Goal: Task Accomplishment & Management: Use online tool/utility

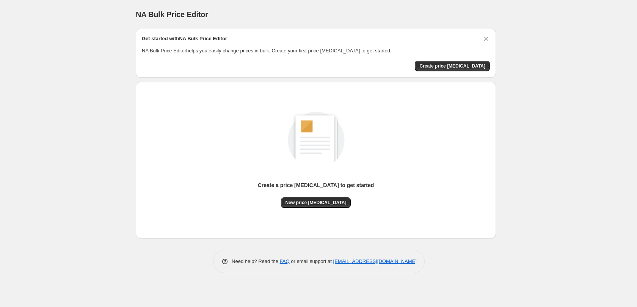
click at [327, 208] on div "Create a price change job to get started New price change job" at bounding box center [316, 160] width 348 height 144
click at [327, 204] on span "New price change job" at bounding box center [315, 202] width 61 height 6
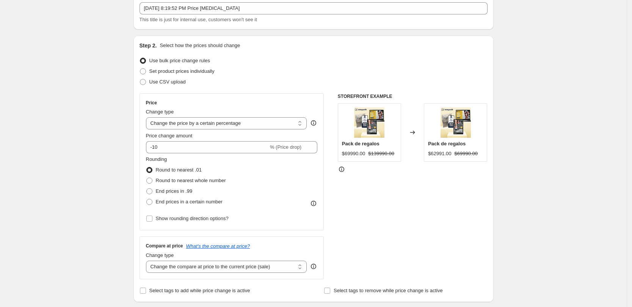
scroll to position [47, 0]
click at [218, 123] on select "Change the price to a certain amount Change the price by a certain amount Chang…" at bounding box center [226, 122] width 161 height 12
click at [214, 121] on select "Change the price to a certain amount Change the price by a certain amount Chang…" at bounding box center [226, 122] width 161 height 12
click at [215, 123] on select "Change the price to a certain amount Change the price by a certain amount Chang…" at bounding box center [226, 122] width 161 height 12
select select "no_change"
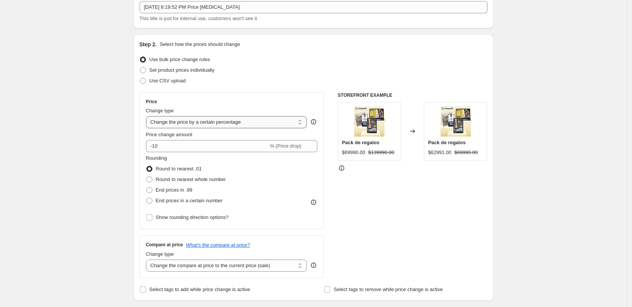
click at [148, 116] on select "Change the price to a certain amount Change the price by a certain amount Chang…" at bounding box center [226, 122] width 161 height 12
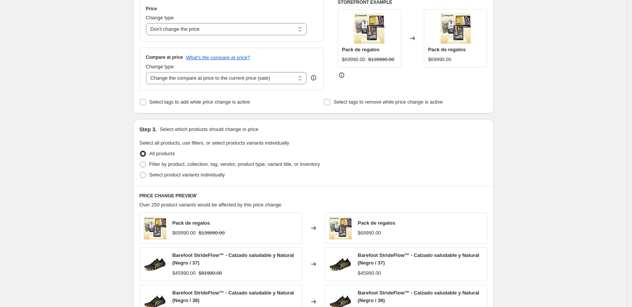
scroll to position [142, 0]
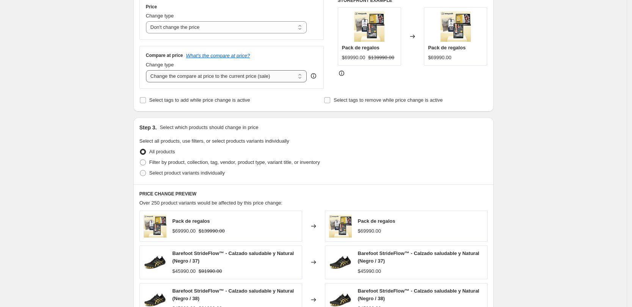
click at [202, 82] on select "Change the compare at price to the current price (sale) Change the compare at p…" at bounding box center [226, 76] width 161 height 12
select select "remove"
click at [148, 70] on select "Change the compare at price to the current price (sale) Change the compare at p…" at bounding box center [226, 76] width 161 height 12
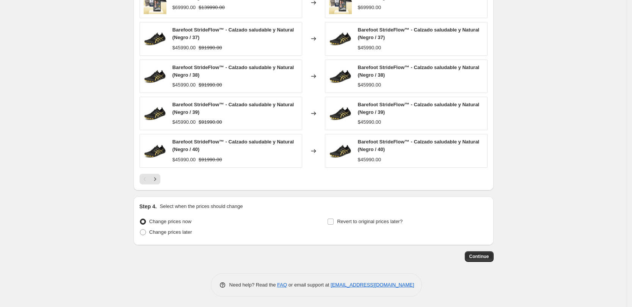
scroll to position [367, 0]
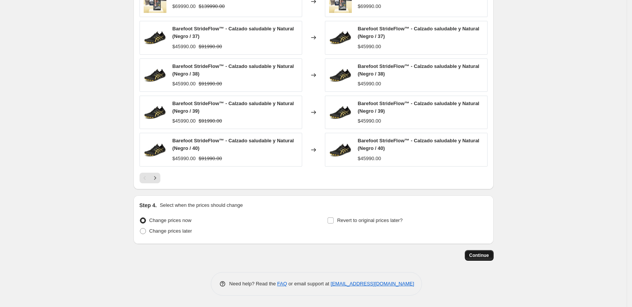
click at [481, 258] on button "Continue" at bounding box center [479, 255] width 29 height 11
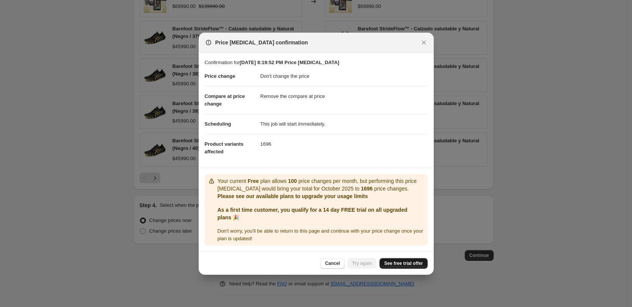
click at [410, 262] on span "See free trial offer" at bounding box center [403, 263] width 39 height 6
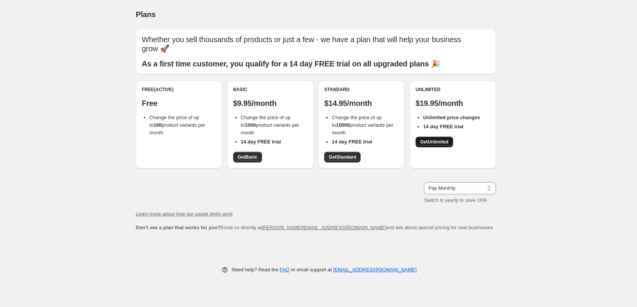
click at [425, 141] on span "Get Unlimited" at bounding box center [434, 142] width 28 height 6
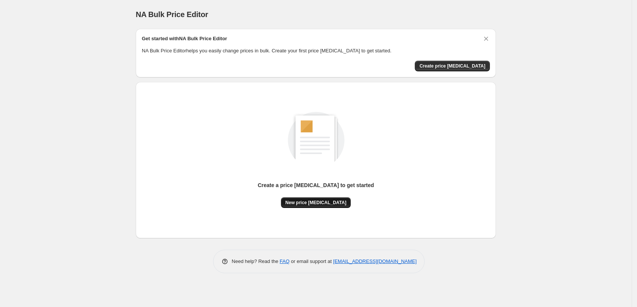
click at [304, 203] on span "New price change job" at bounding box center [315, 202] width 61 height 6
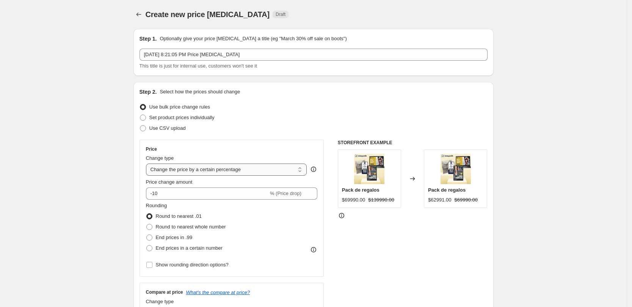
click at [210, 168] on select "Change the price to a certain amount Change the price by a certain amount Chang…" at bounding box center [226, 169] width 161 height 12
select select "no_change"
click at [148, 163] on select "Change the price to a certain amount Change the price by a certain amount Chang…" at bounding box center [226, 169] width 161 height 12
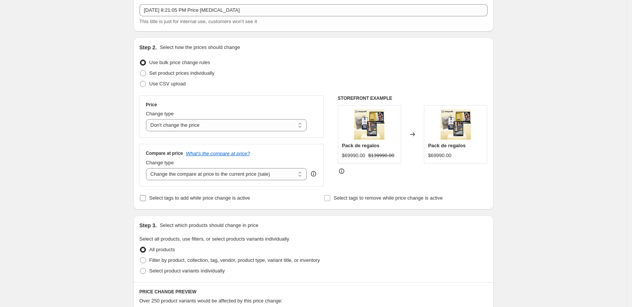
scroll to position [47, 0]
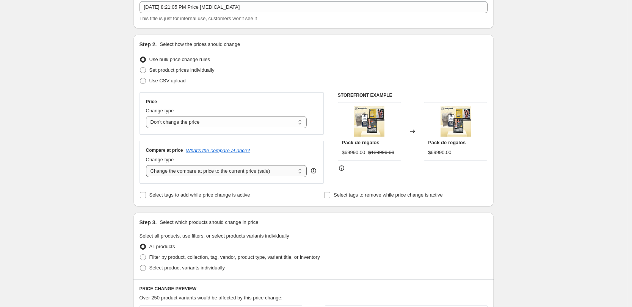
click at [194, 173] on select "Change the compare at price to the current price (sale) Change the compare at p…" at bounding box center [226, 171] width 161 height 12
select select "remove"
click at [148, 165] on select "Change the compare at price to the current price (sale) Change the compare at p…" at bounding box center [226, 171] width 161 height 12
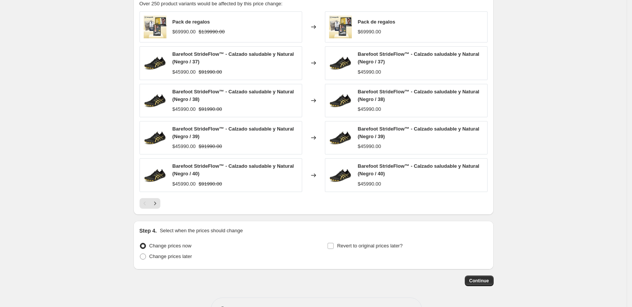
scroll to position [367, 0]
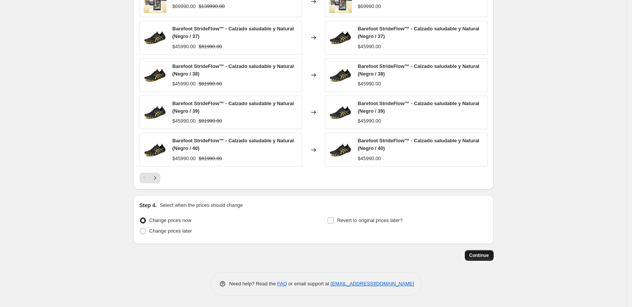
click at [487, 256] on span "Continue" at bounding box center [479, 255] width 20 height 6
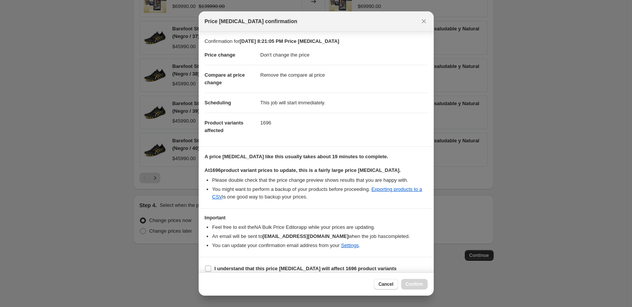
scroll to position [8, 0]
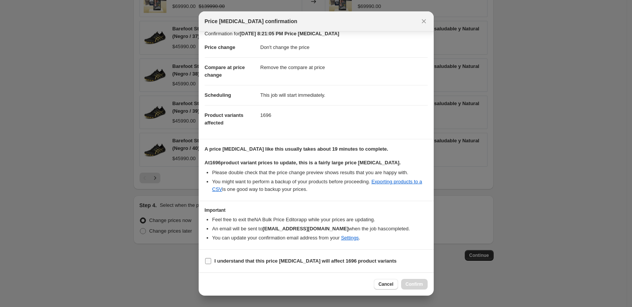
click at [218, 264] on span "I understand that this price change job will affect 1696 product variants" at bounding box center [306, 261] width 182 height 8
click at [211, 264] on input "I understand that this price change job will affect 1696 product variants" at bounding box center [208, 261] width 6 height 6
checkbox input "true"
click at [416, 282] on span "Confirm" at bounding box center [414, 284] width 17 height 6
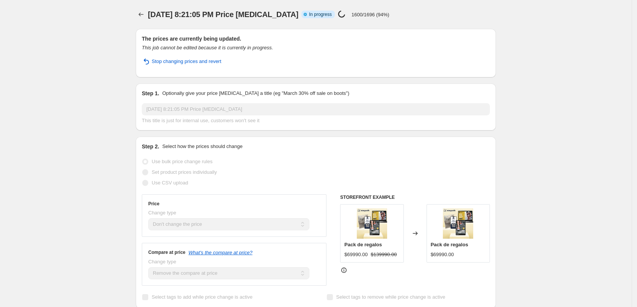
select select "no_change"
select select "remove"
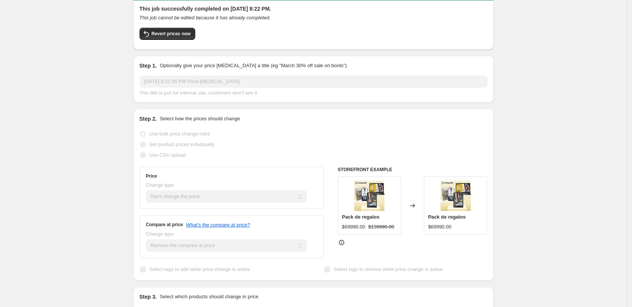
scroll to position [47, 0]
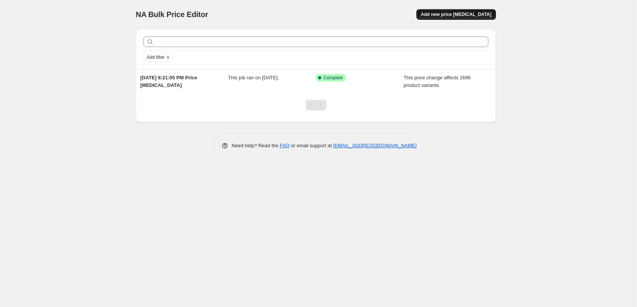
click at [465, 19] on button "Add new price change job" at bounding box center [456, 14] width 80 height 11
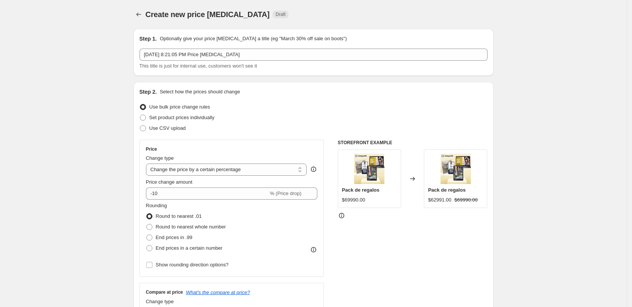
click at [202, 163] on div "Change type Change the price to a certain amount Change the price by a certain …" at bounding box center [226, 164] width 161 height 21
click at [201, 172] on select "Change the price to a certain amount Change the price by a certain amount Chang…" at bounding box center [226, 169] width 161 height 12
select select "no_change"
click at [148, 163] on select "Change the price to a certain amount Change the price by a certain amount Chang…" at bounding box center [226, 169] width 161 height 12
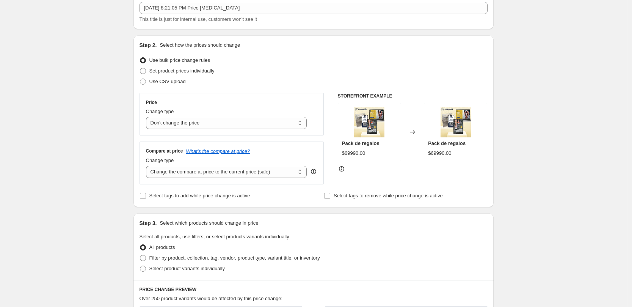
scroll to position [47, 0]
click at [219, 174] on select "Change the compare at price to the current price (sale) Change the compare at p…" at bounding box center [226, 171] width 161 height 12
click at [148, 165] on select "Change the compare at price to the current price (sale) Change the compare at p…" at bounding box center [226, 171] width 161 height 12
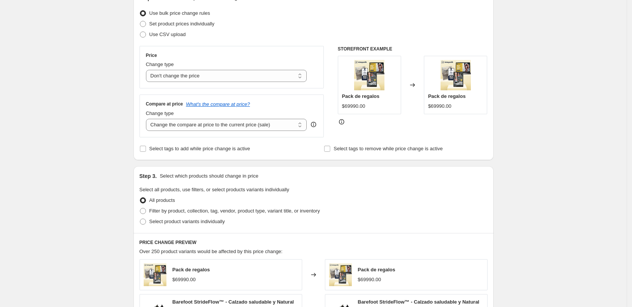
scroll to position [95, 0]
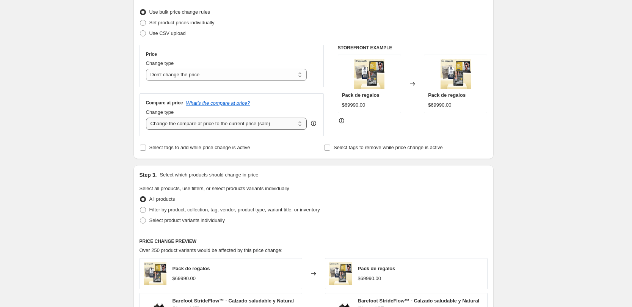
click at [222, 126] on select "Change the compare at price to the current price (sale) Change the compare at p…" at bounding box center [226, 123] width 161 height 12
select select "pp"
click at [148, 117] on select "Change the compare at price to the current price (sale) Change the compare at p…" at bounding box center [226, 123] width 161 height 12
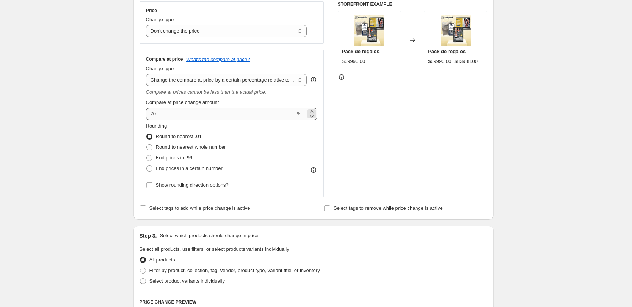
scroll to position [142, 0]
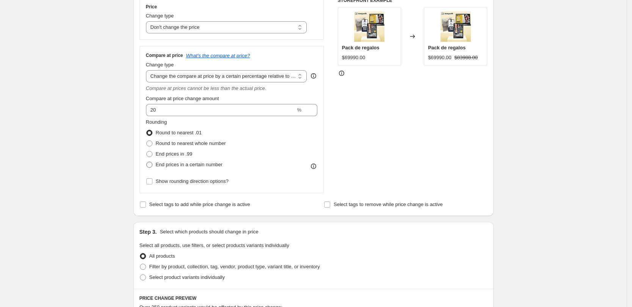
click at [189, 160] on label "End prices in a certain number" at bounding box center [184, 164] width 77 height 11
click at [147, 161] on input "End prices in a certain number" at bounding box center [146, 161] width 0 height 0
radio input "true"
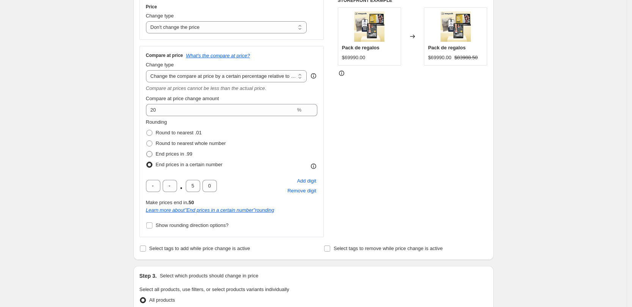
click at [183, 156] on span "End prices in .99" at bounding box center [174, 154] width 37 height 6
click at [147, 151] on input "End prices in .99" at bounding box center [146, 151] width 0 height 0
radio input "true"
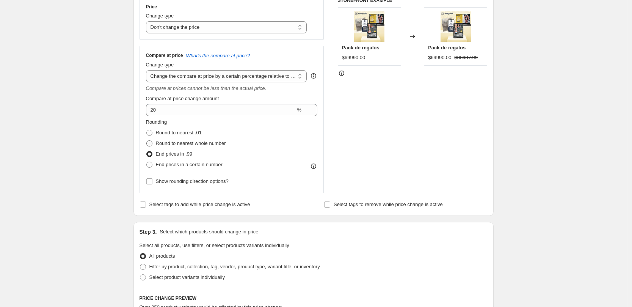
click at [201, 147] on label "Round to nearest whole number" at bounding box center [186, 143] width 80 height 11
click at [147, 141] on input "Round to nearest whole number" at bounding box center [146, 140] width 0 height 0
radio input "true"
click at [194, 132] on span "Round to nearest .01" at bounding box center [179, 133] width 46 height 6
click at [147, 130] on input "Round to nearest .01" at bounding box center [146, 130] width 0 height 0
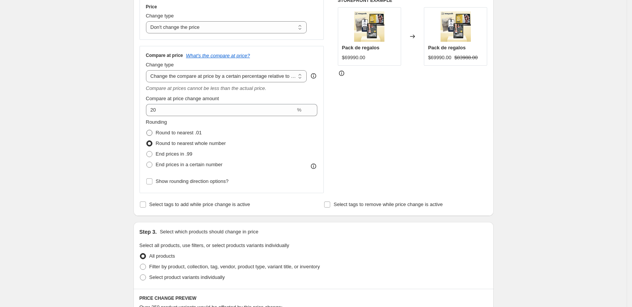
radio input "true"
click at [210, 166] on span "End prices in a certain number" at bounding box center [189, 164] width 67 height 6
click at [147, 162] on input "End prices in a certain number" at bounding box center [146, 161] width 0 height 0
radio input "true"
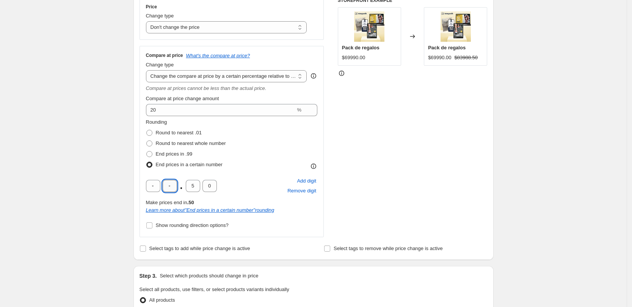
click at [168, 186] on input "text" at bounding box center [170, 186] width 14 height 12
drag, startPoint x: 160, startPoint y: 188, endPoint x: 164, endPoint y: 186, distance: 4.0
click at [160, 187] on input "text" at bounding box center [153, 186] width 14 height 12
type input "9"
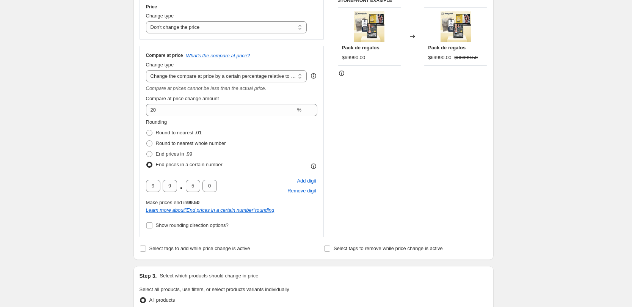
click at [236, 164] on div "Rounding Round to nearest .01 Round to nearest whole number End prices in .99 E…" at bounding box center [232, 144] width 172 height 52
click at [195, 187] on input "5" at bounding box center [193, 186] width 14 height 12
click at [196, 187] on input "5" at bounding box center [193, 186] width 14 height 12
type input "0"
click at [242, 179] on div "9 9 . 0 0 Add digit Remove digit" at bounding box center [232, 186] width 172 height 20
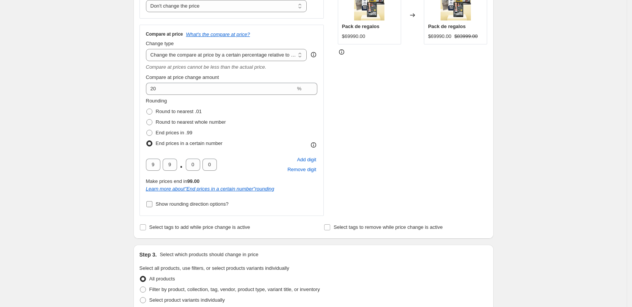
scroll to position [95, 0]
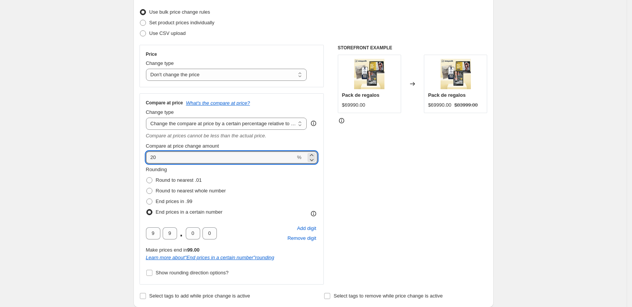
drag, startPoint x: 186, startPoint y: 160, endPoint x: 135, endPoint y: 158, distance: 51.2
click at [135, 158] on div "Step 1. Optionally give your price change job a title (eg "March 30% off sale o…" at bounding box center [310, 304] width 366 height 752
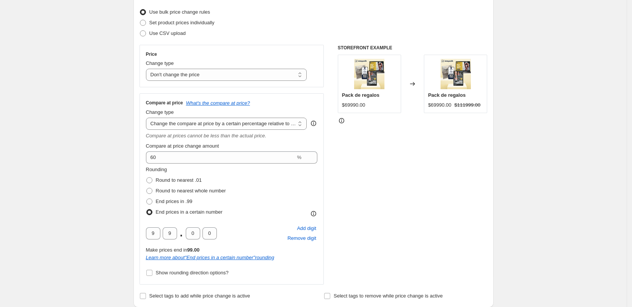
click at [350, 165] on div "STOREFRONT EXAMPLE Pack de regalos $69990.00 Changed to Pack de regalos $69990.…" at bounding box center [413, 165] width 150 height 240
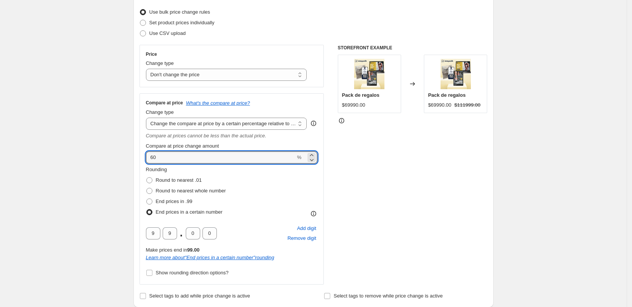
drag, startPoint x: 184, startPoint y: 158, endPoint x: 129, endPoint y: 160, distance: 55.0
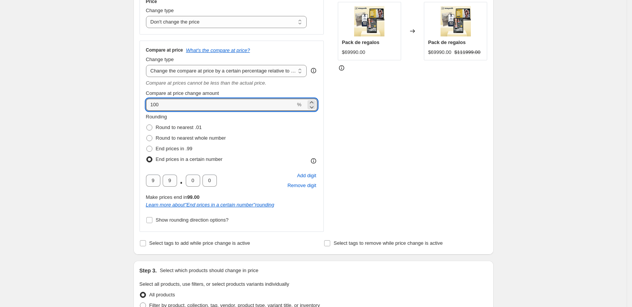
scroll to position [142, 0]
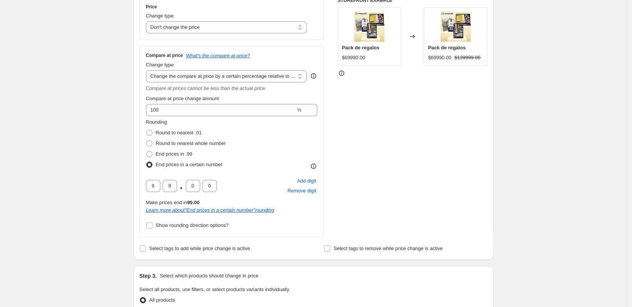
click at [352, 114] on div "STOREFRONT EXAMPLE Pack de regalos $69990.00 Changed to Pack de regalos $69990.…" at bounding box center [413, 117] width 150 height 240
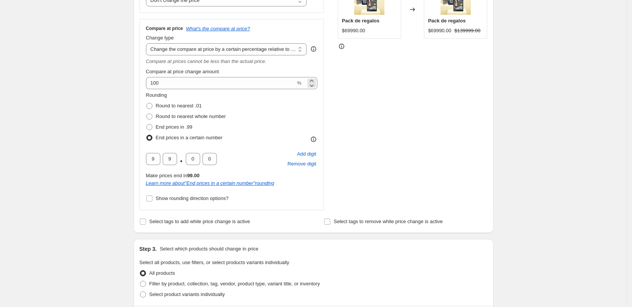
scroll to position [47, 0]
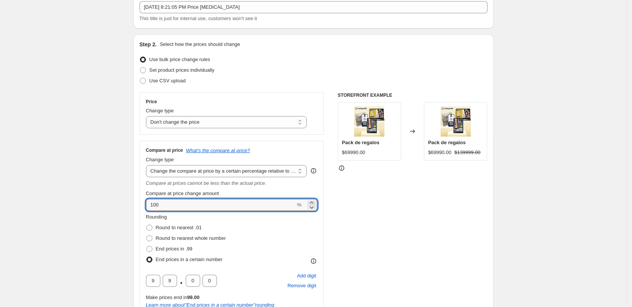
drag, startPoint x: 183, startPoint y: 205, endPoint x: 129, endPoint y: 208, distance: 54.3
type input "120"
click at [411, 226] on div "STOREFRONT EXAMPLE Pack de regalos $69990.00 Changed to Pack de regalos $69990.…" at bounding box center [413, 212] width 150 height 240
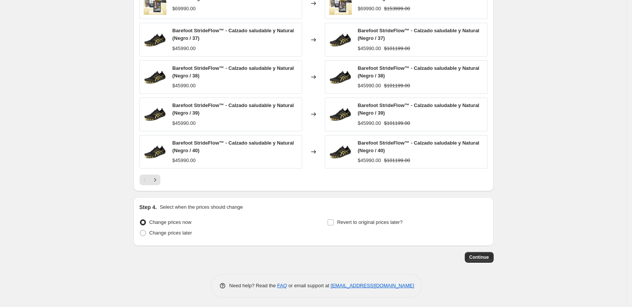
scroll to position [515, 0]
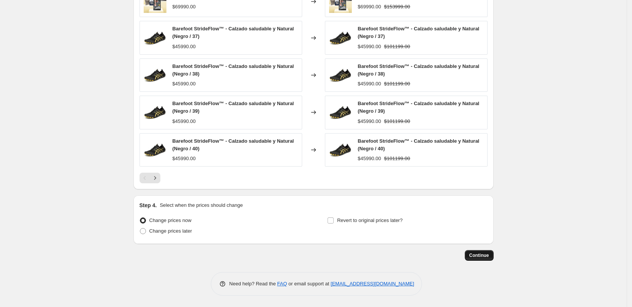
click at [475, 254] on span "Continue" at bounding box center [479, 255] width 20 height 6
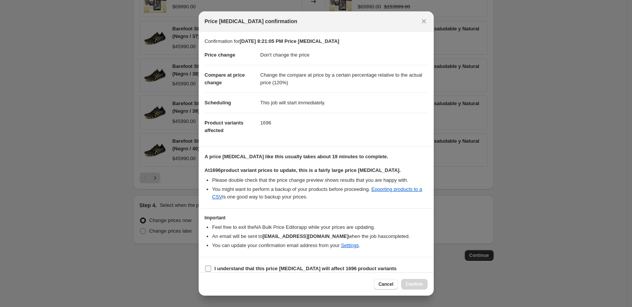
click at [330, 268] on b "I understand that this price change job will affect 1696 product variants" at bounding box center [306, 268] width 182 height 6
click at [211, 268] on input "I understand that this price change job will affect 1696 product variants" at bounding box center [208, 268] width 6 height 6
checkbox input "true"
click at [410, 280] on button "Confirm" at bounding box center [414, 284] width 27 height 11
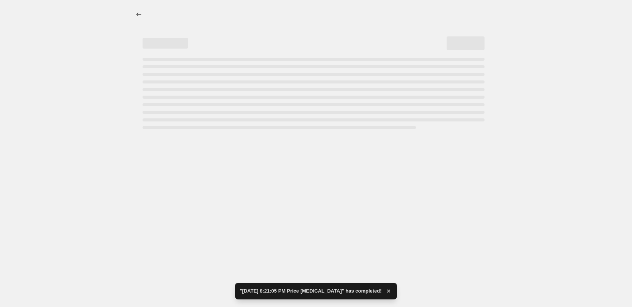
select select "no_change"
select select "pp"
